Goal: Transaction & Acquisition: Purchase product/service

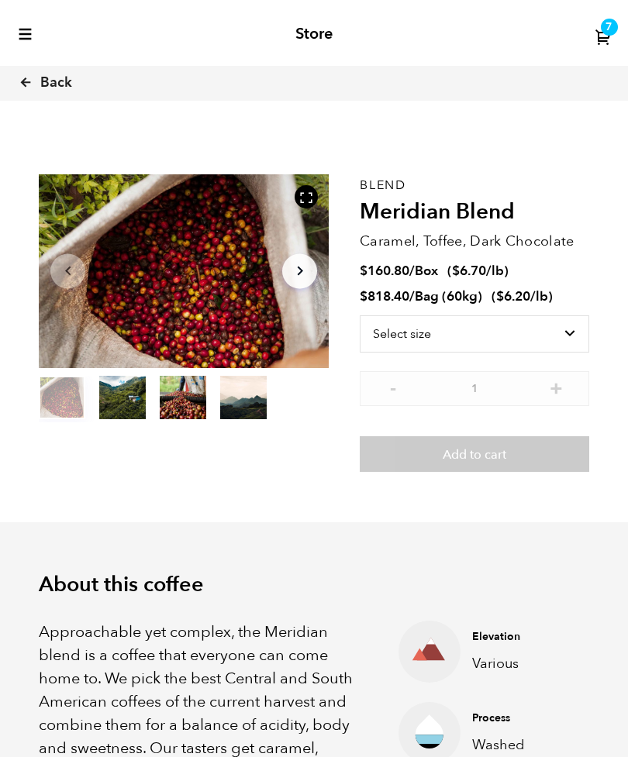
scroll to position [566, 511]
click at [31, 78] on icon at bounding box center [26, 82] width 14 height 14
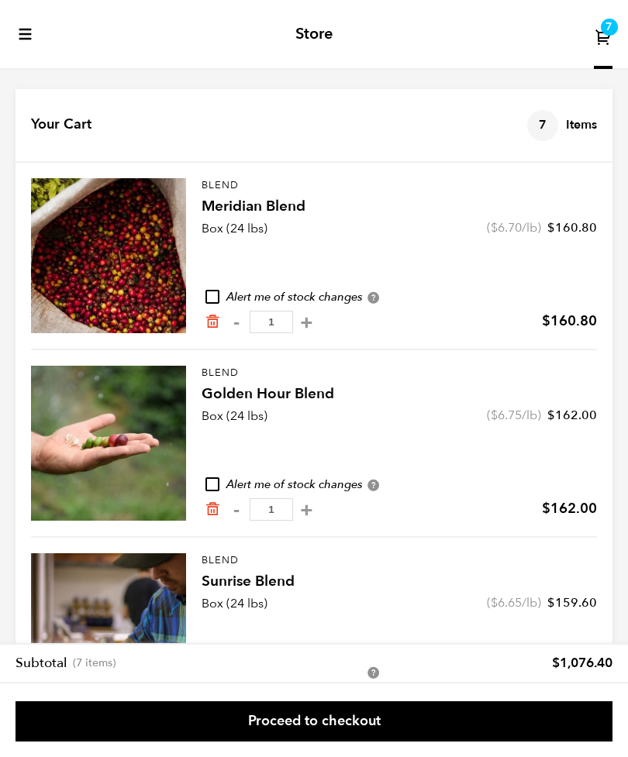
click at [524, 702] on link "Proceed to checkout" at bounding box center [314, 722] width 597 height 40
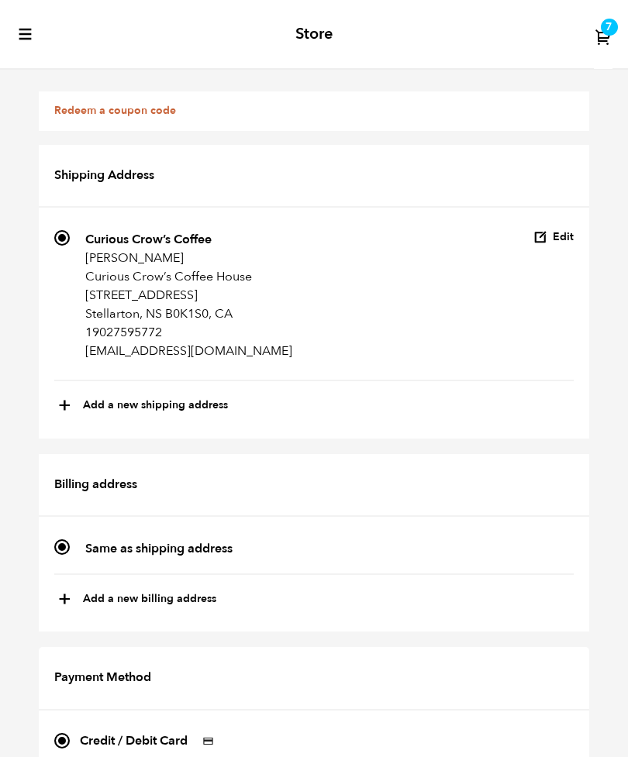
click at [559, 233] on button "Edit" at bounding box center [553, 237] width 40 height 15
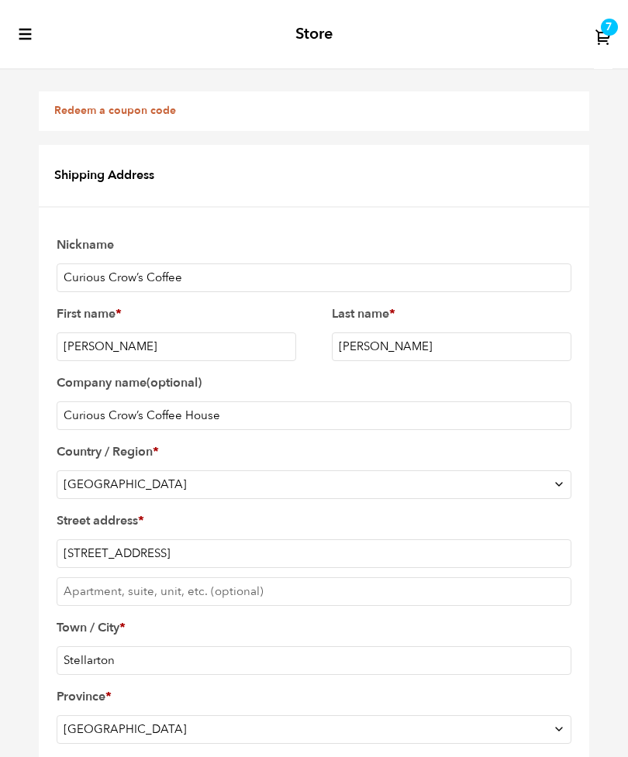
scroll to position [813, 0]
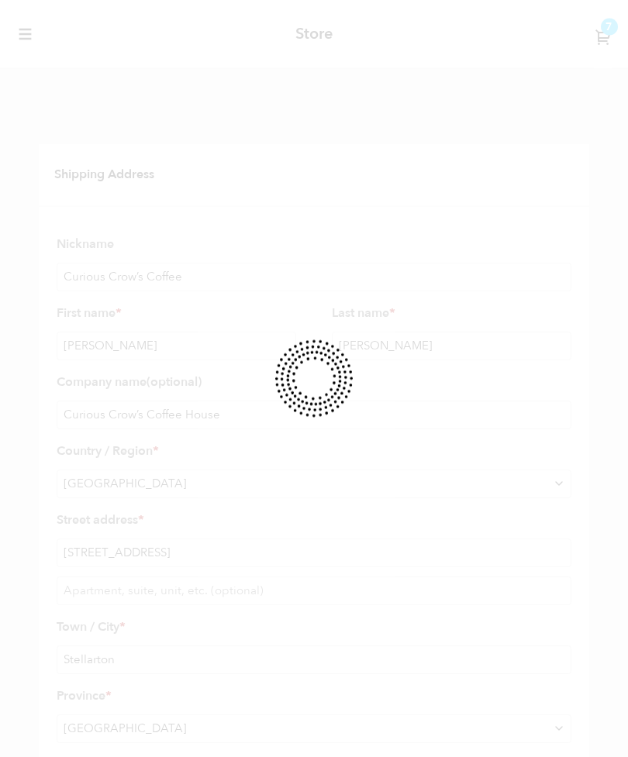
scroll to position [814, 0]
select select
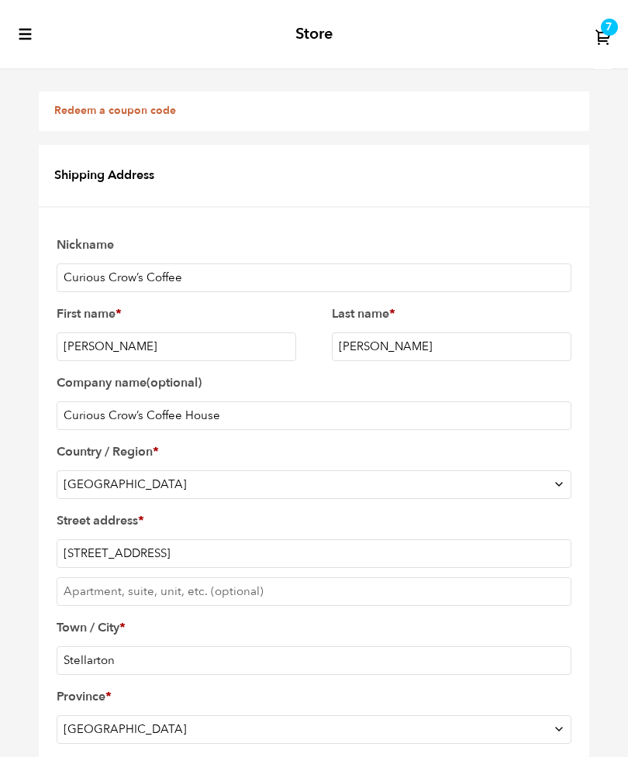
type input "Paul"
type input "Corbin"
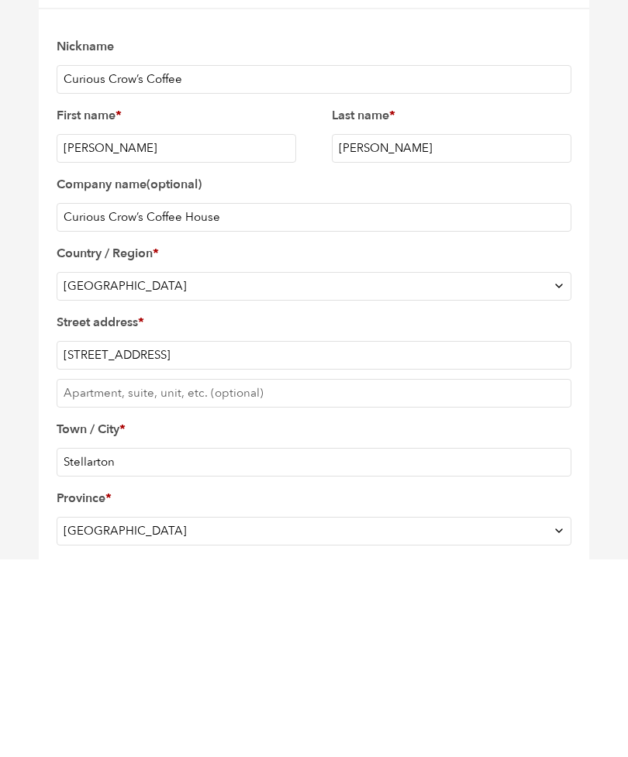
type input "Curious crows coffee"
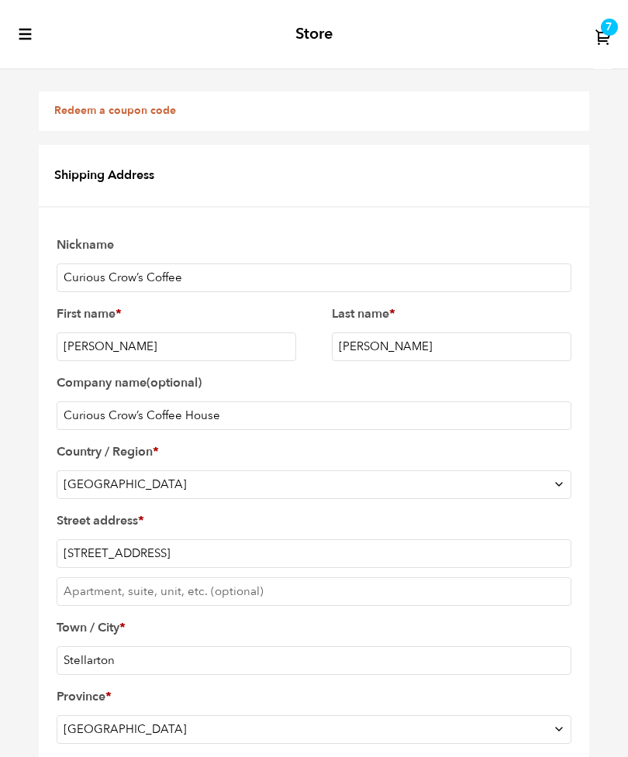
radio input "true"
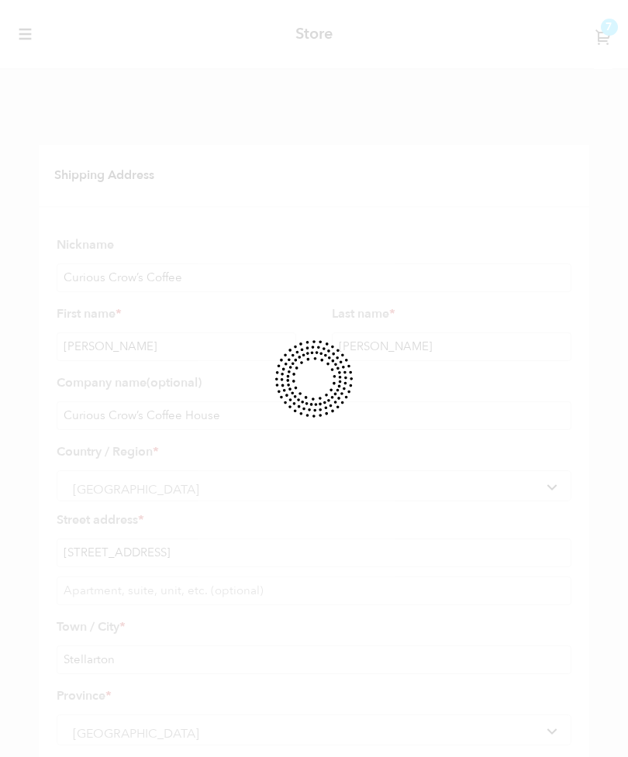
scroll to position [0, 0]
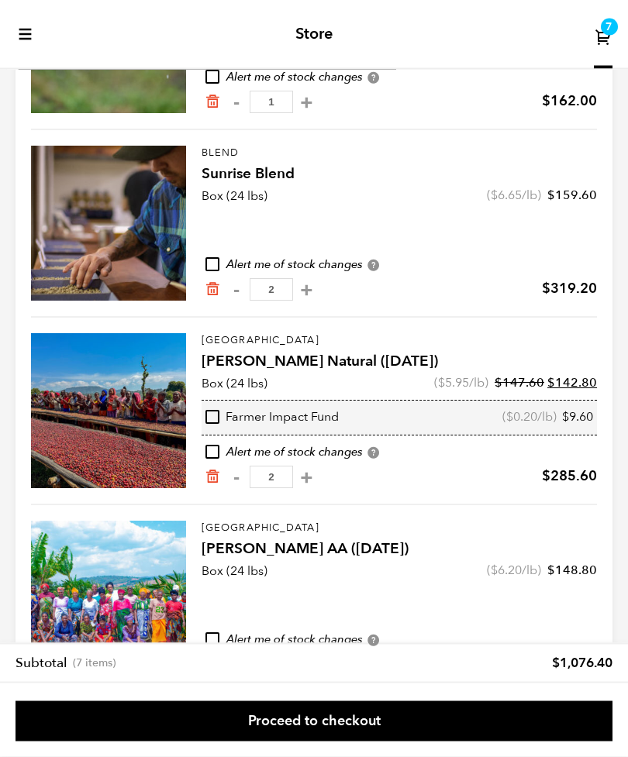
scroll to position [437, 0]
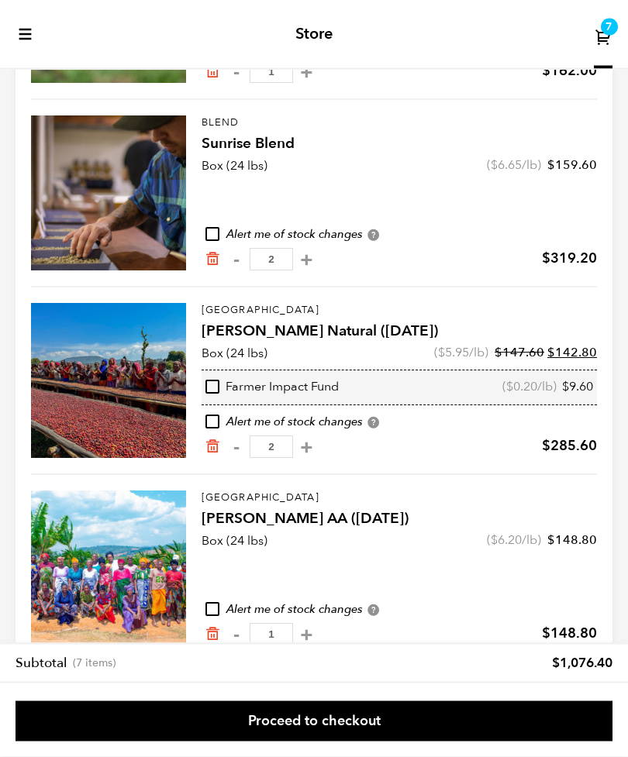
click at [235, 456] on button "-" at bounding box center [235, 448] width 19 height 16
type input "1"
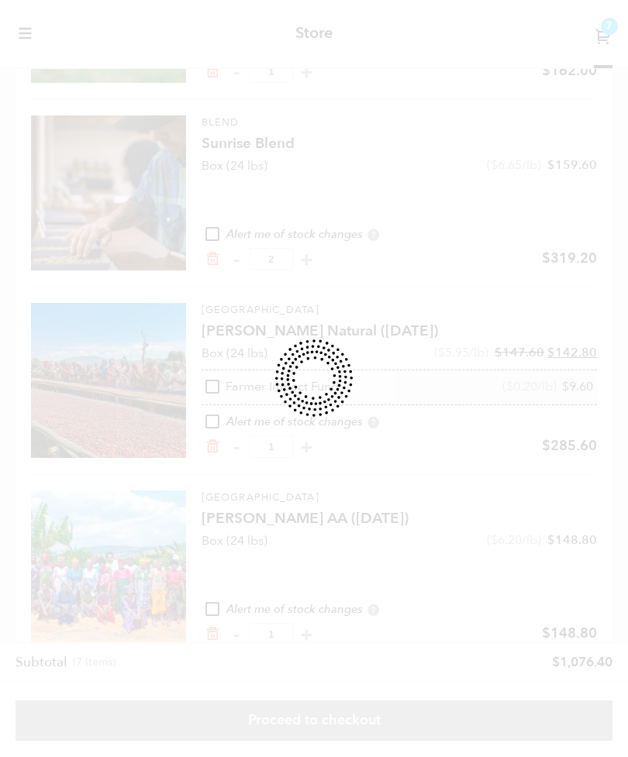
click at [235, 461] on div at bounding box center [314, 378] width 628 height 757
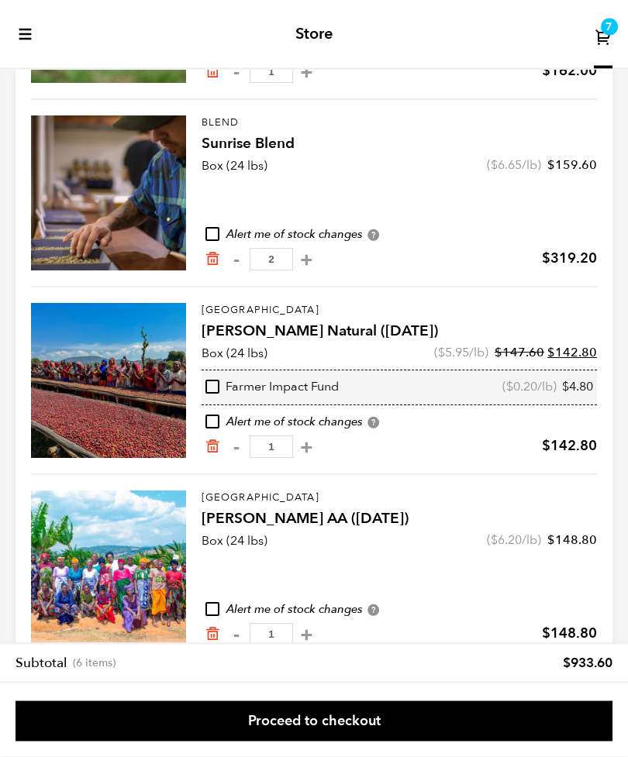
click at [505, 742] on link "Proceed to checkout" at bounding box center [314, 722] width 597 height 40
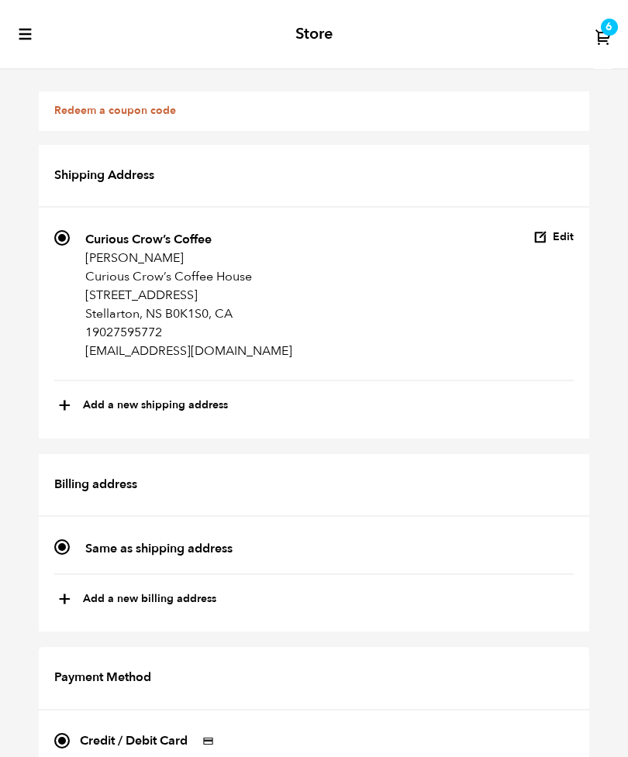
click at [71, 409] on button "+ Add a new shipping address" at bounding box center [143, 406] width 170 height 26
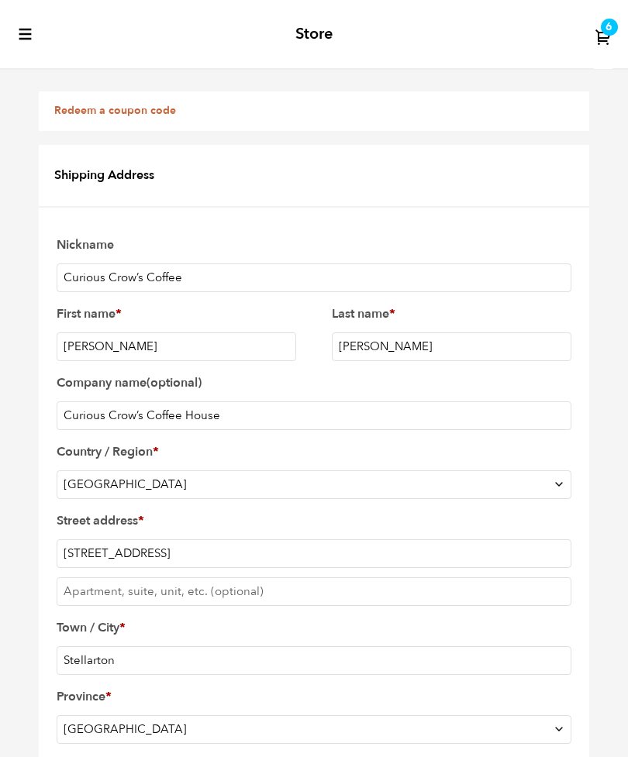
type input "New address"
select select
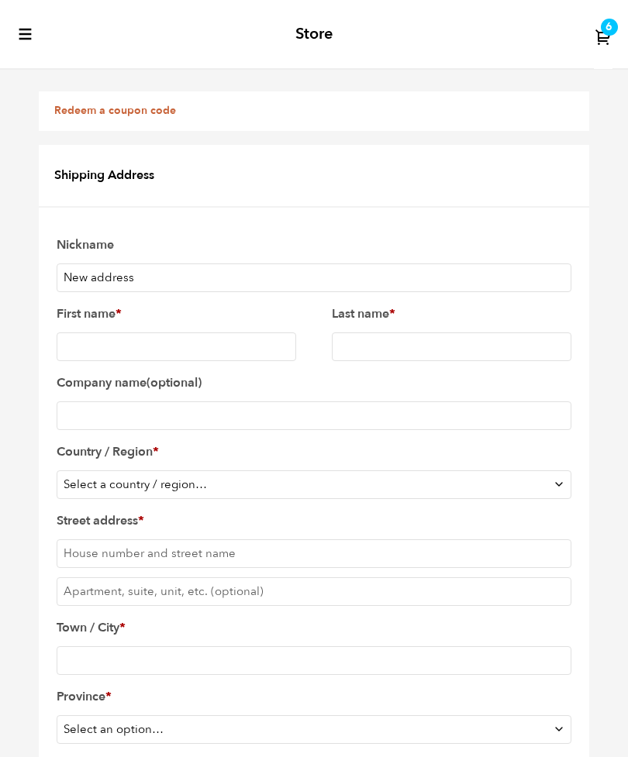
click at [550, 481] on select "Select a country / region… [GEOGRAPHIC_DATA] [GEOGRAPHIC_DATA] [GEOGRAPHIC_DATA…" at bounding box center [314, 485] width 515 height 29
select select "CA"
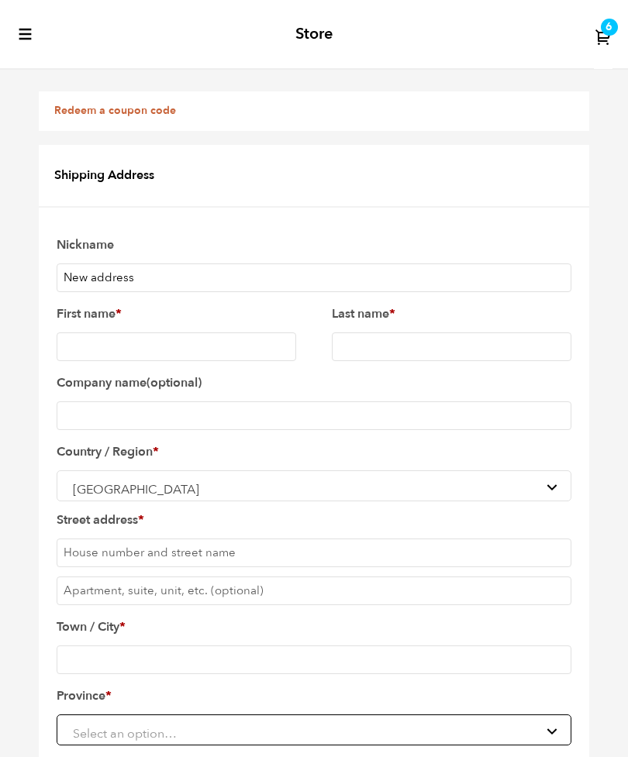
click at [555, 719] on span "Select an option…" at bounding box center [314, 733] width 495 height 29
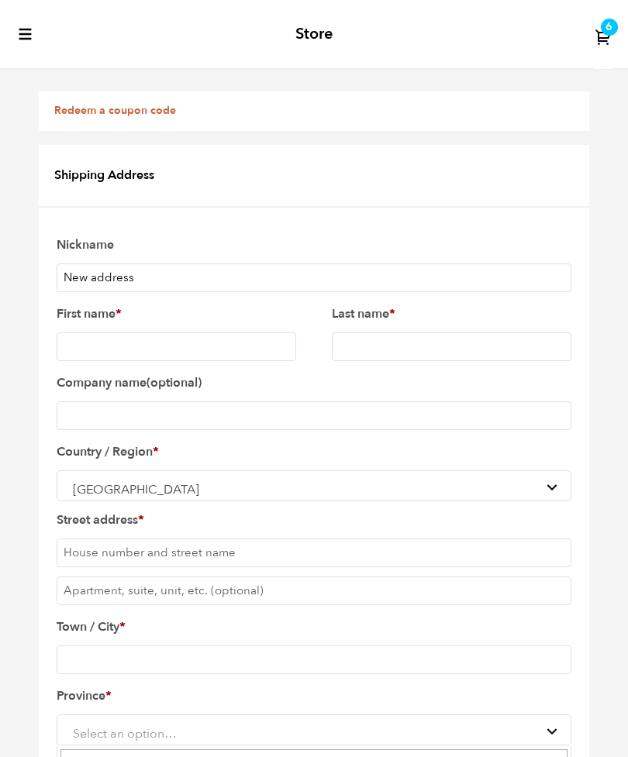
scroll to position [134, 0]
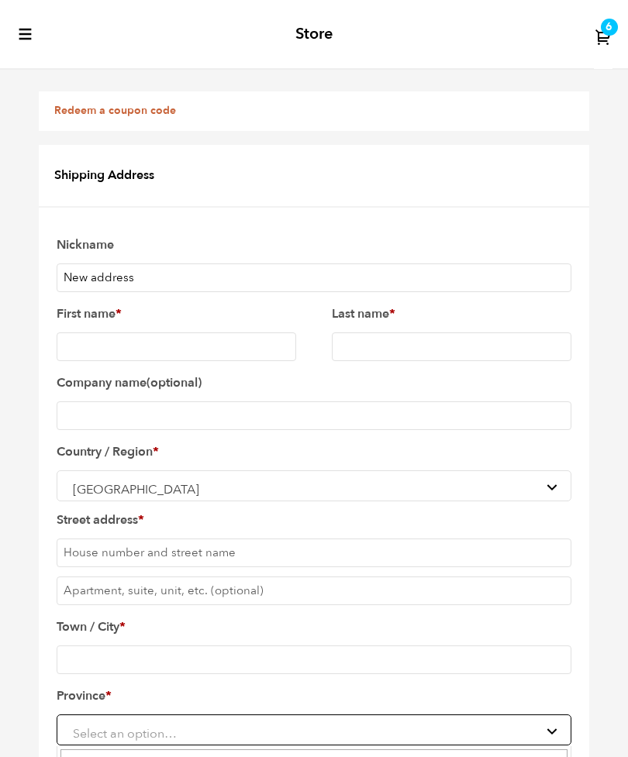
select select "NS"
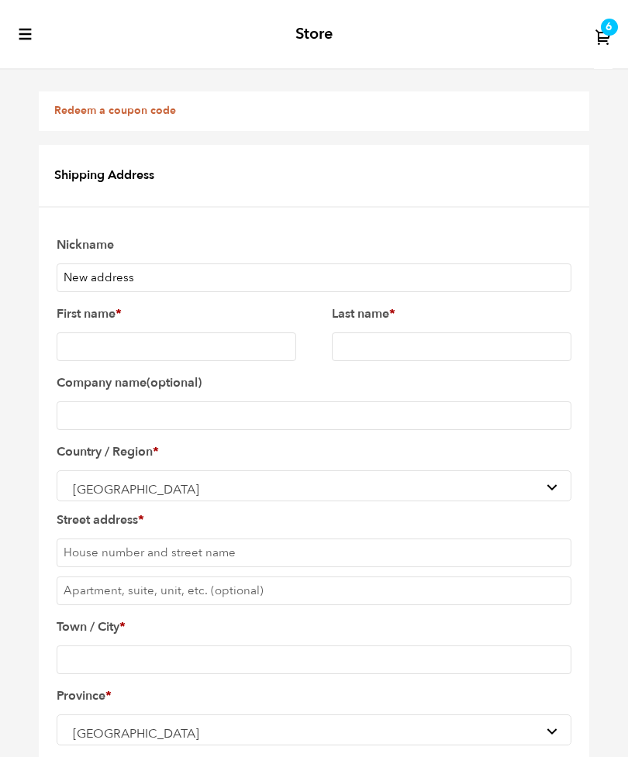
click at [278, 646] on input "Town / City *" at bounding box center [314, 660] width 515 height 29
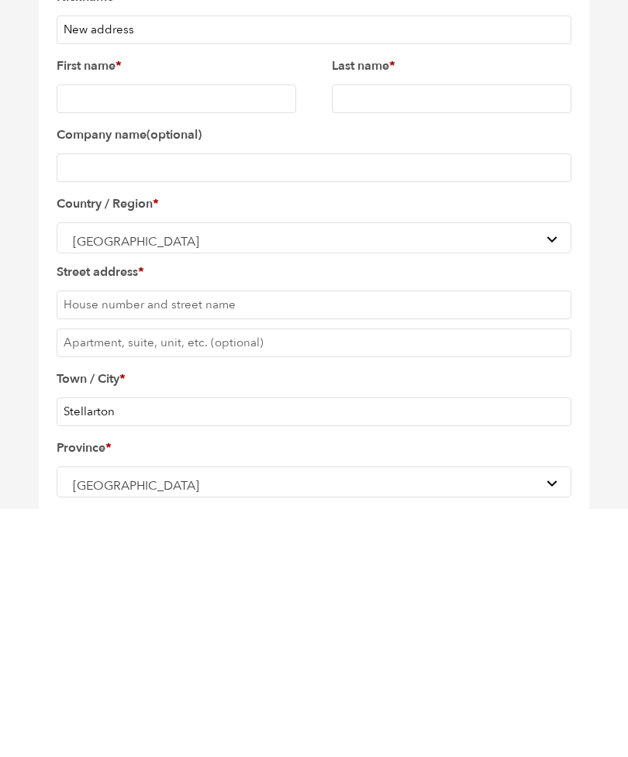
scroll to position [384, 0]
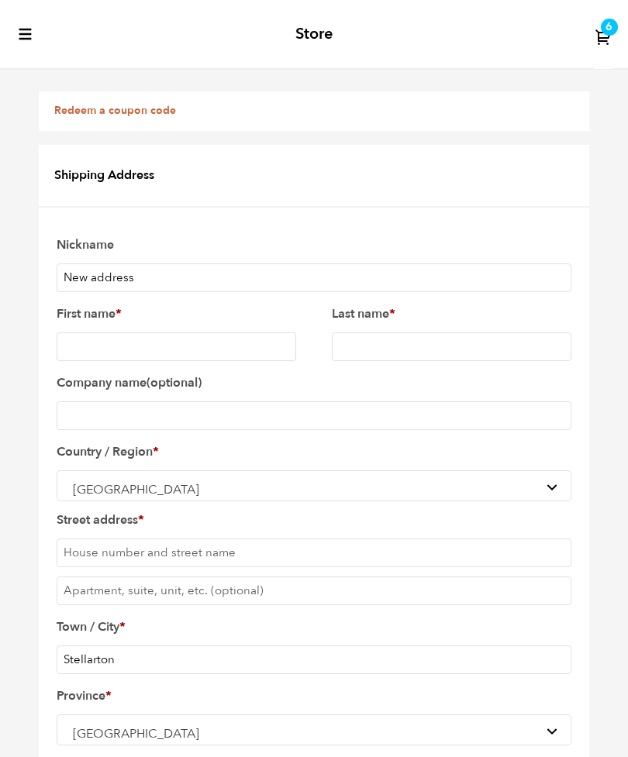
type input "Stellarton"
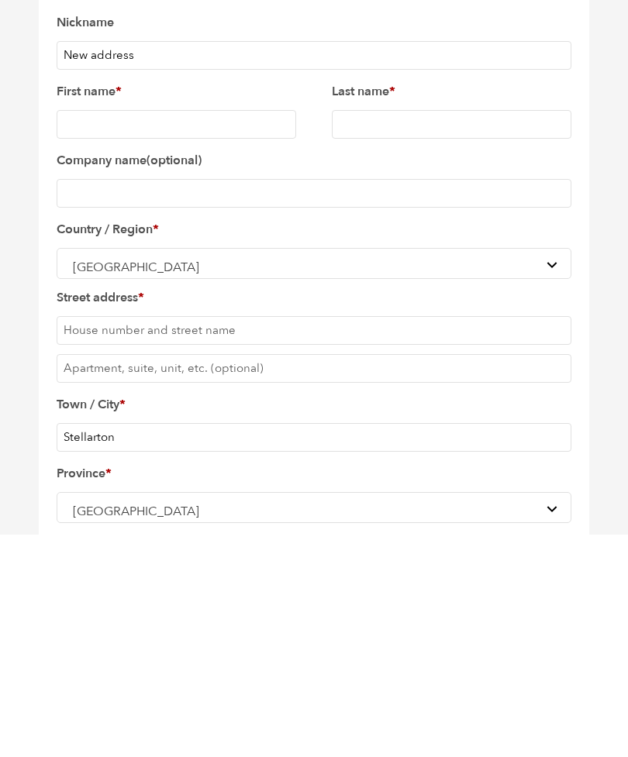
scroll to position [160, 0]
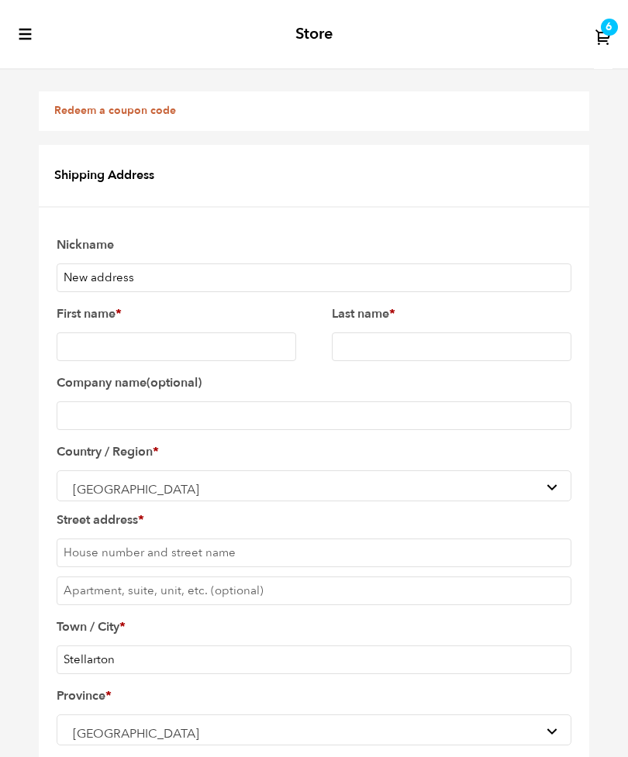
type input "B0k1s0"
click at [153, 333] on input "First name *" at bounding box center [177, 347] width 240 height 29
type input "[PERSON_NAME]"
click at [225, 402] on input "Company name (optional)" at bounding box center [314, 416] width 515 height 29
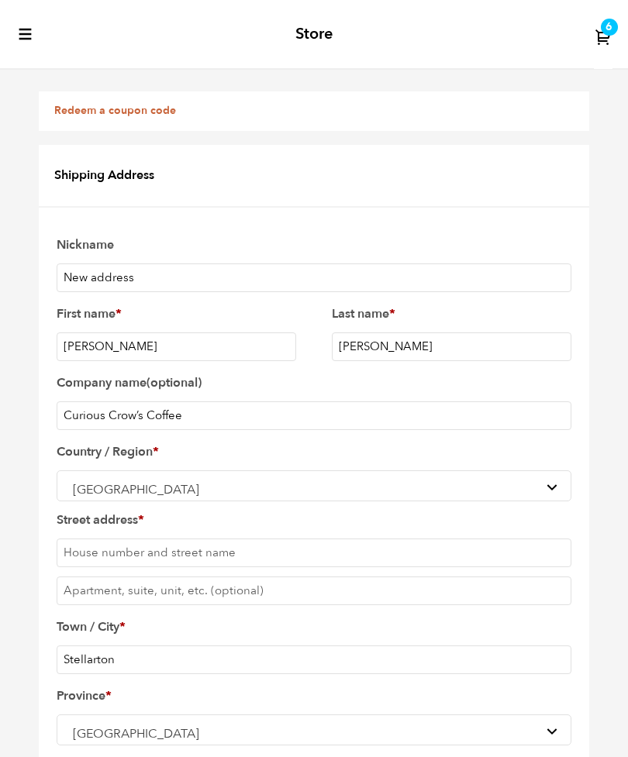
type input "Curious Crow’s Coffee"
click at [202, 539] on input "Street address *" at bounding box center [314, 553] width 515 height 29
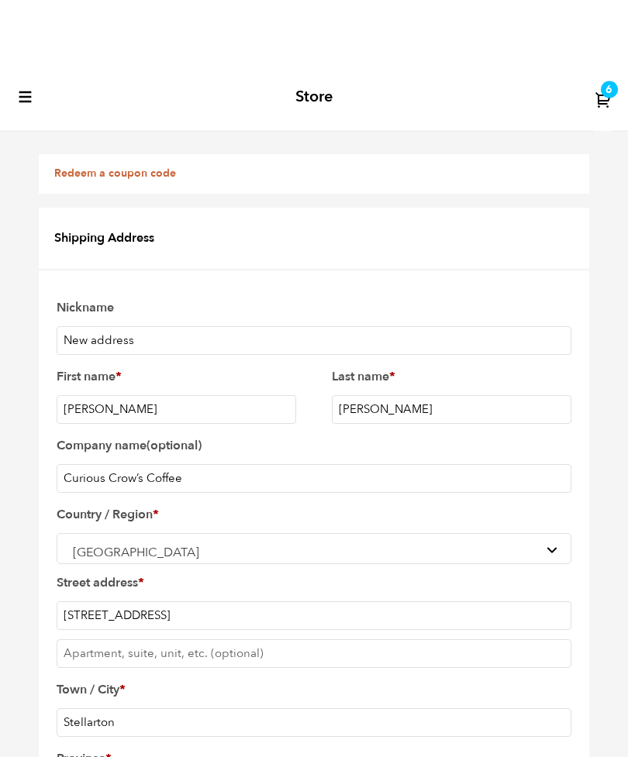
scroll to position [243, 0]
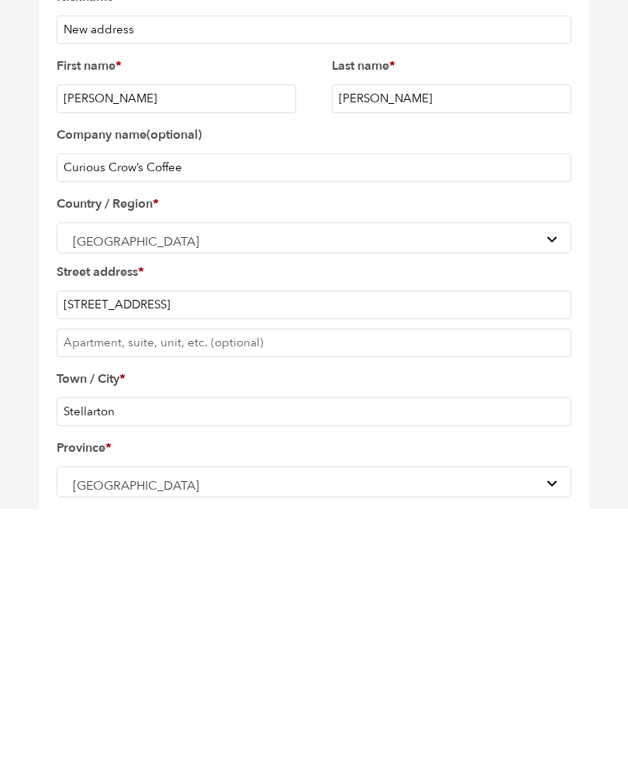
type input "[STREET_ADDRESS]"
type input "9027595772"
type input "[EMAIL_ADDRESS][DOMAIN_NAME]"
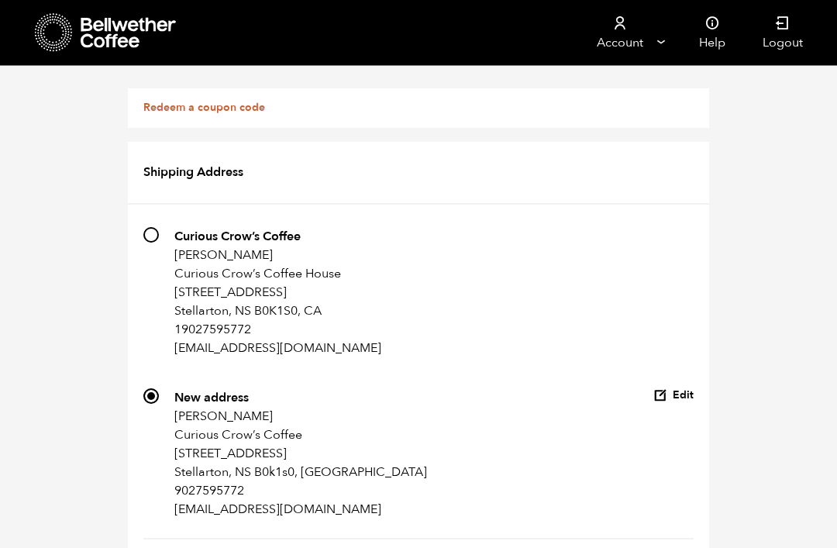
scroll to position [0, 0]
click at [627, 395] on button "Edit" at bounding box center [674, 396] width 40 height 15
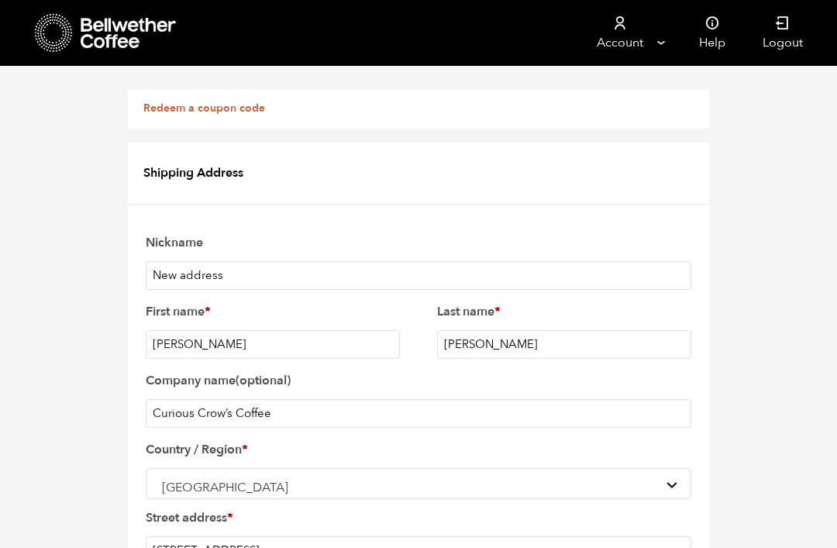
scroll to position [824, 0]
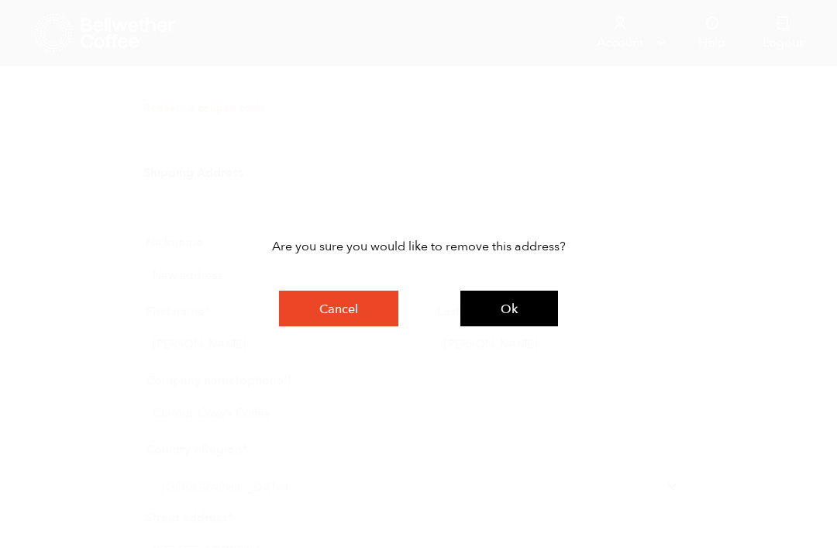
click at [517, 326] on button "Ok" at bounding box center [509, 309] width 98 height 36
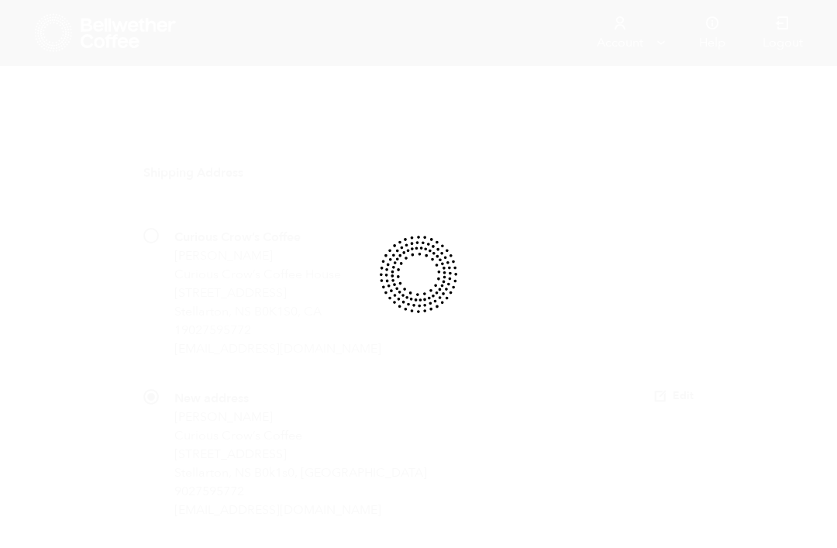
radio input "true"
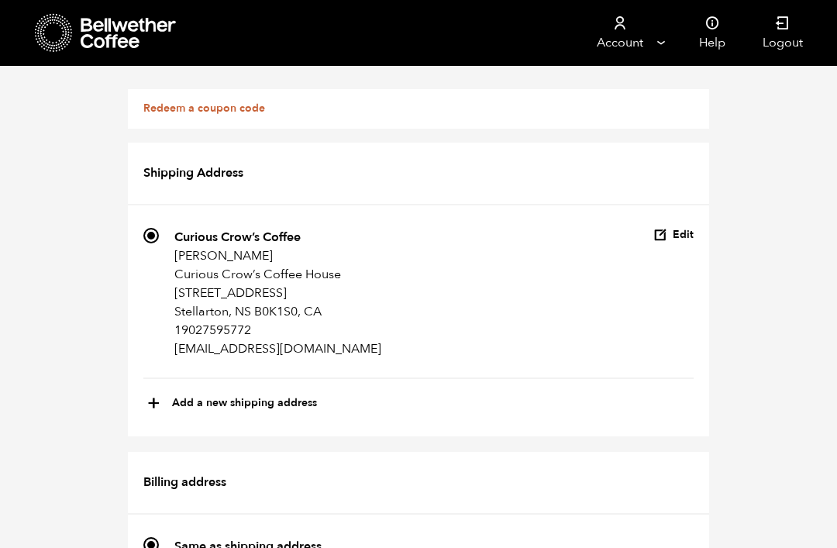
scroll to position [0, 0]
